Goal: Transaction & Acquisition: Book appointment/travel/reservation

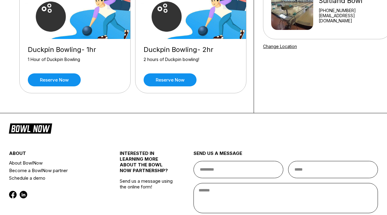
scroll to position [83, 0]
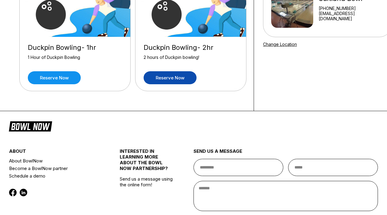
click at [174, 80] on link "Reserve now" at bounding box center [170, 77] width 53 height 13
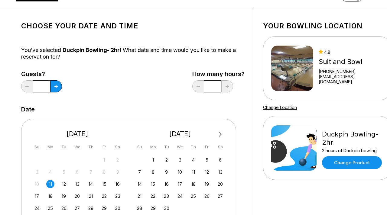
scroll to position [0, 0]
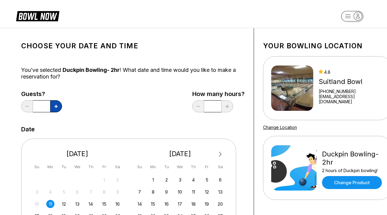
click at [56, 105] on icon at bounding box center [55, 106] width 3 height 3
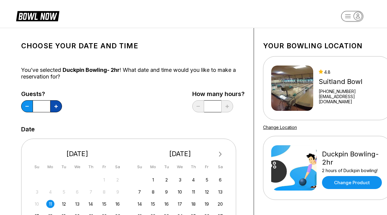
type input "*"
